Goal: Task Accomplishment & Management: Manage account settings

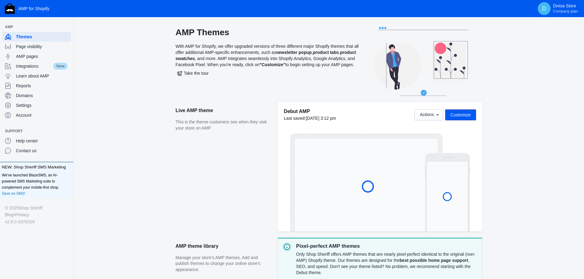
click at [464, 113] on span "Customize" at bounding box center [460, 115] width 20 height 5
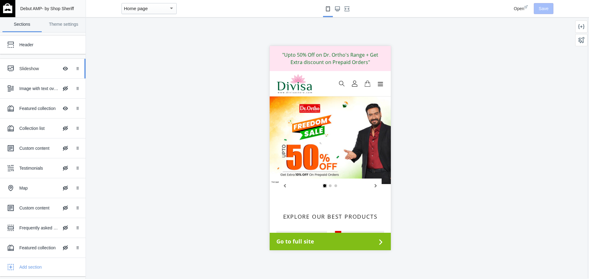
click at [38, 69] on div "Slideshow" at bounding box center [38, 69] width 39 height 6
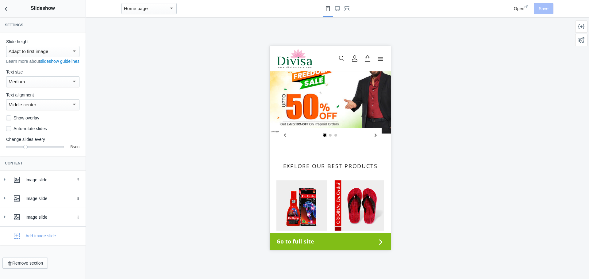
scroll to position [2, 0]
click at [5, 182] on icon at bounding box center [5, 180] width 6 height 6
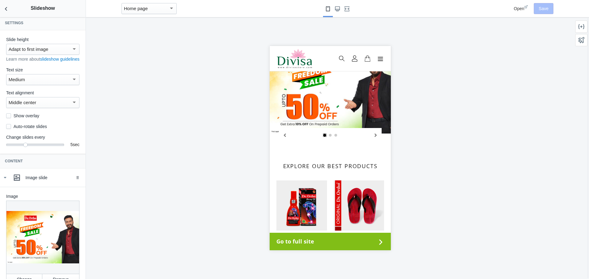
scroll to position [125, 0]
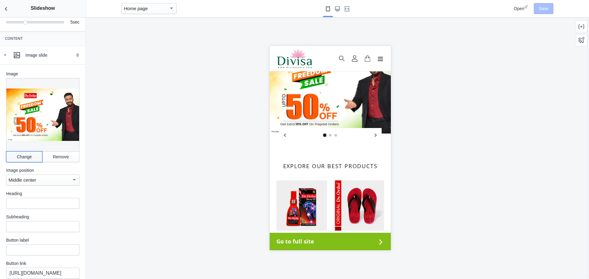
click at [22, 162] on button "Change" at bounding box center [24, 156] width 36 height 11
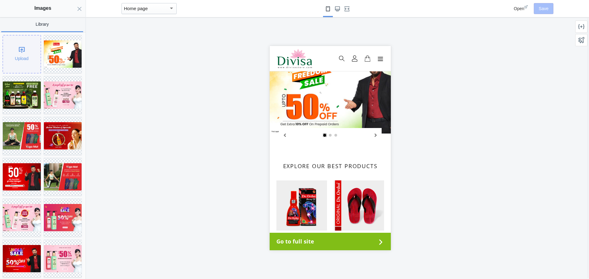
click at [19, 68] on div "Upload" at bounding box center [21, 54] width 37 height 37
click at [23, 173] on img at bounding box center [22, 176] width 38 height 27
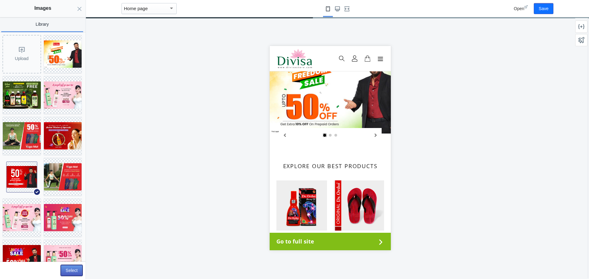
click at [71, 271] on button "Select" at bounding box center [72, 270] width 22 height 11
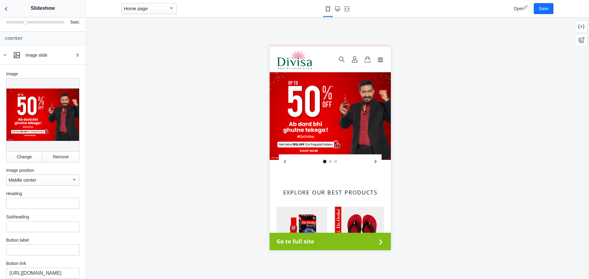
scroll to position [0, 0]
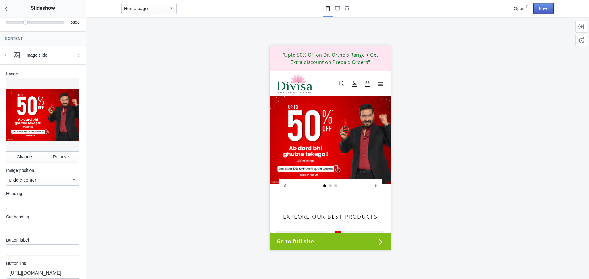
click at [545, 9] on button "Save" at bounding box center [543, 8] width 20 height 11
click at [519, 8] on span "Open" at bounding box center [518, 8] width 10 height 5
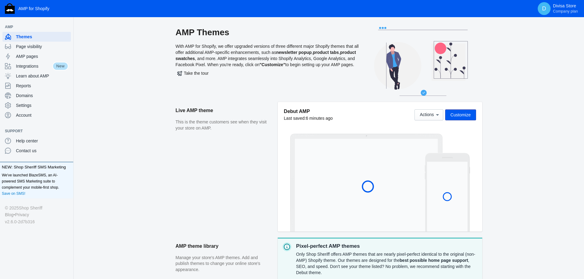
click at [467, 117] on span "Customize" at bounding box center [460, 115] width 20 height 5
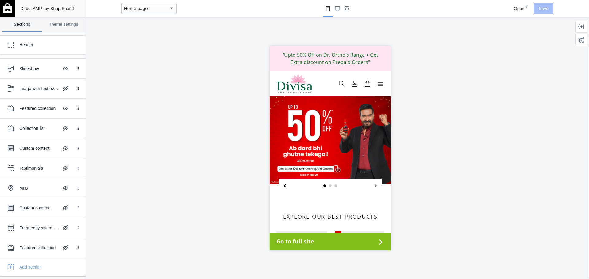
click at [284, 189] on button "Previous slide" at bounding box center [284, 185] width 12 height 13
click at [519, 6] on span "Open" at bounding box center [518, 8] width 10 height 5
